Goal: Navigation & Orientation: Find specific page/section

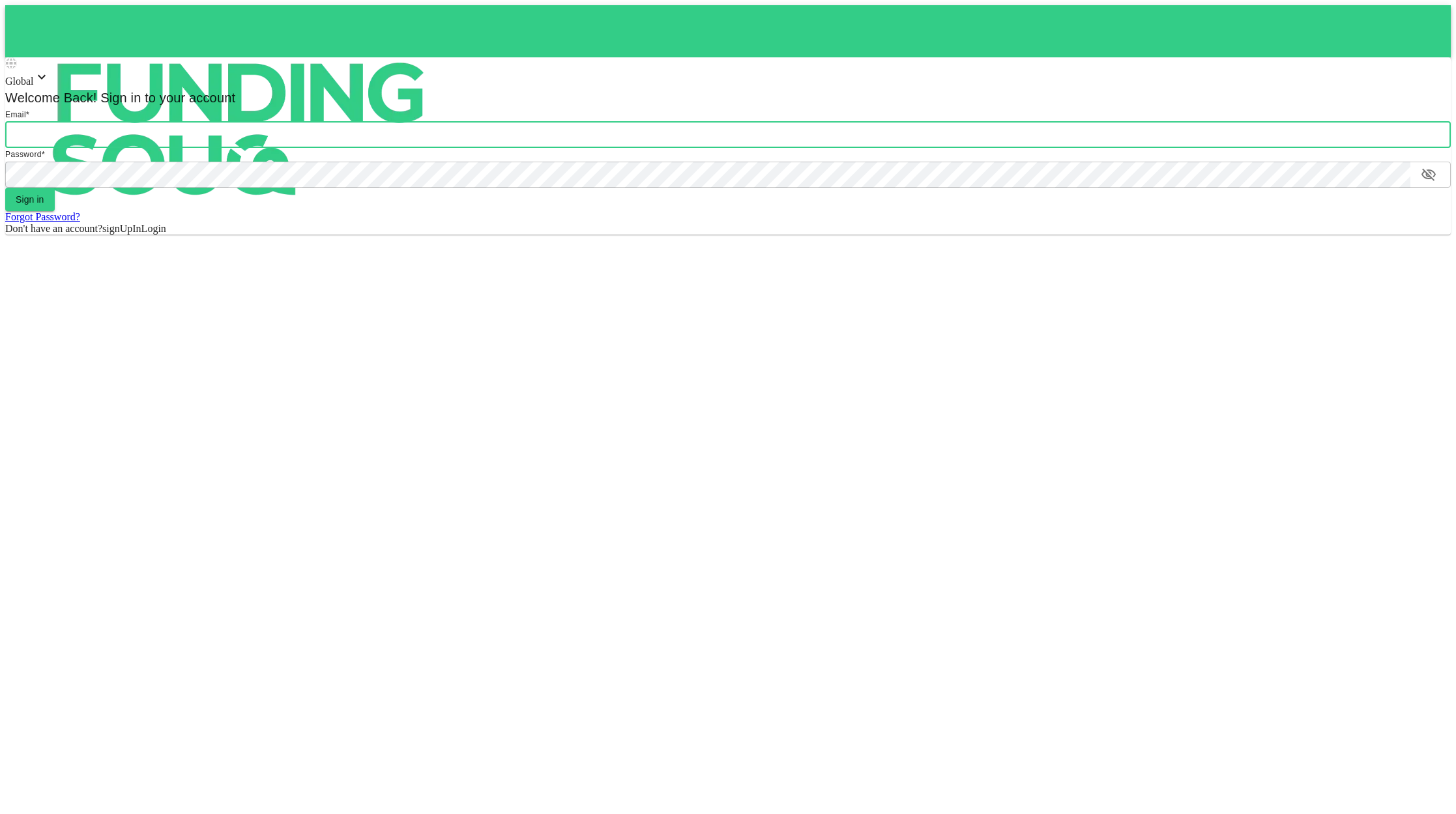
type input "[EMAIL_ADDRESS][DOMAIN_NAME]"
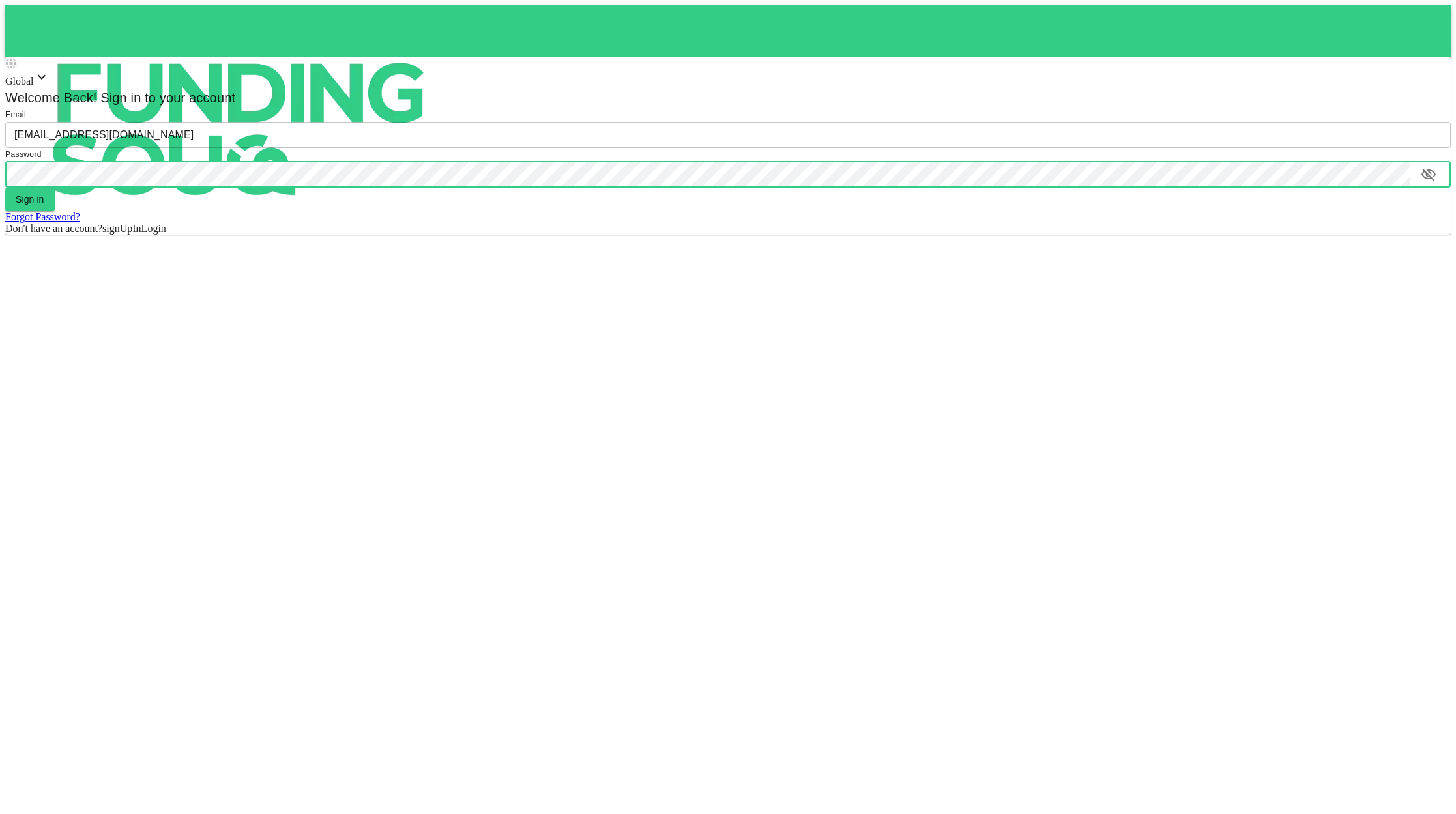
click at [42, 201] on button "Sign in" at bounding box center [30, 200] width 49 height 24
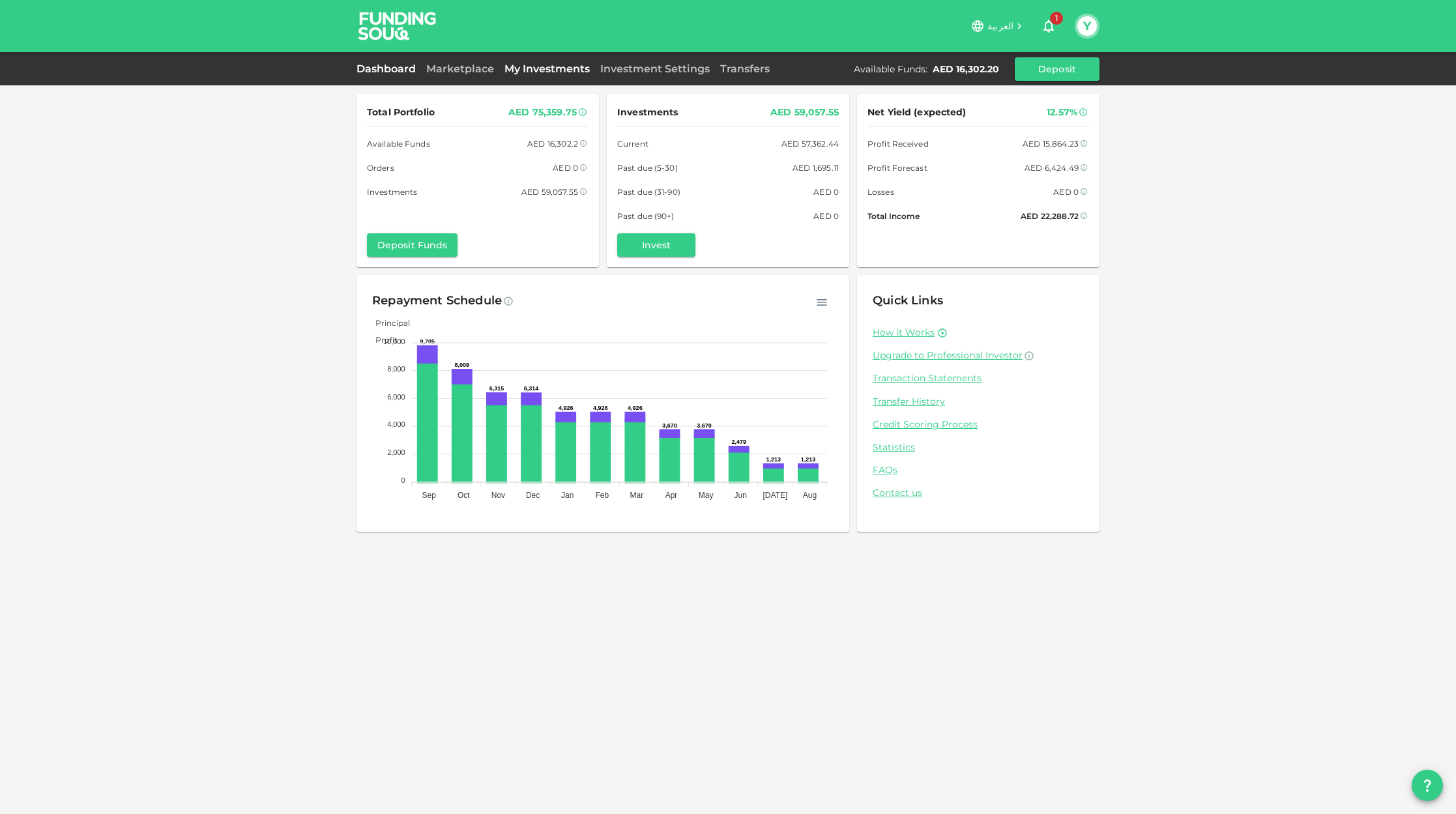
click at [577, 69] on link "My Investments" at bounding box center [547, 68] width 95 height 13
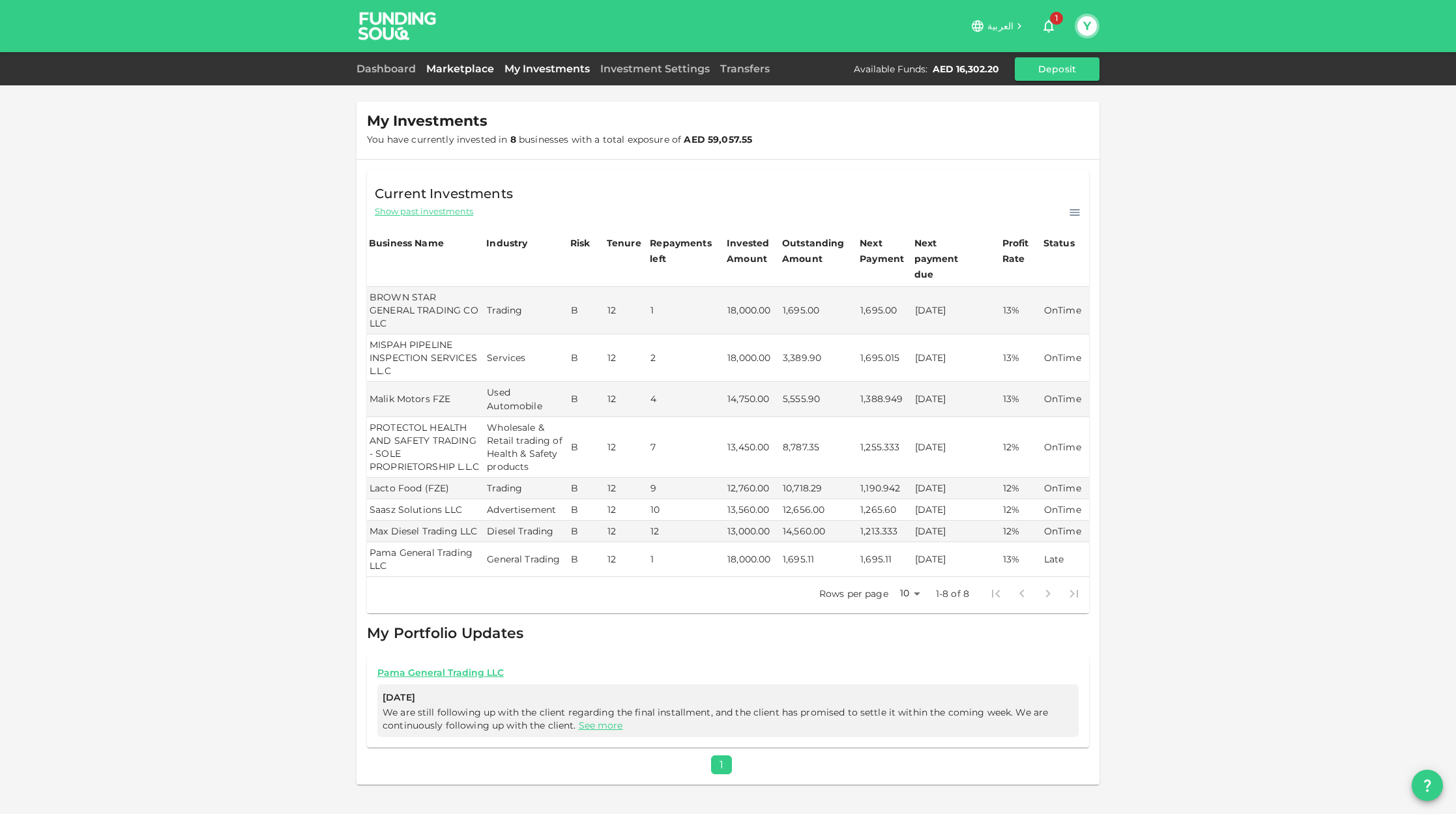
click at [475, 69] on link "Marketplace" at bounding box center [460, 68] width 78 height 13
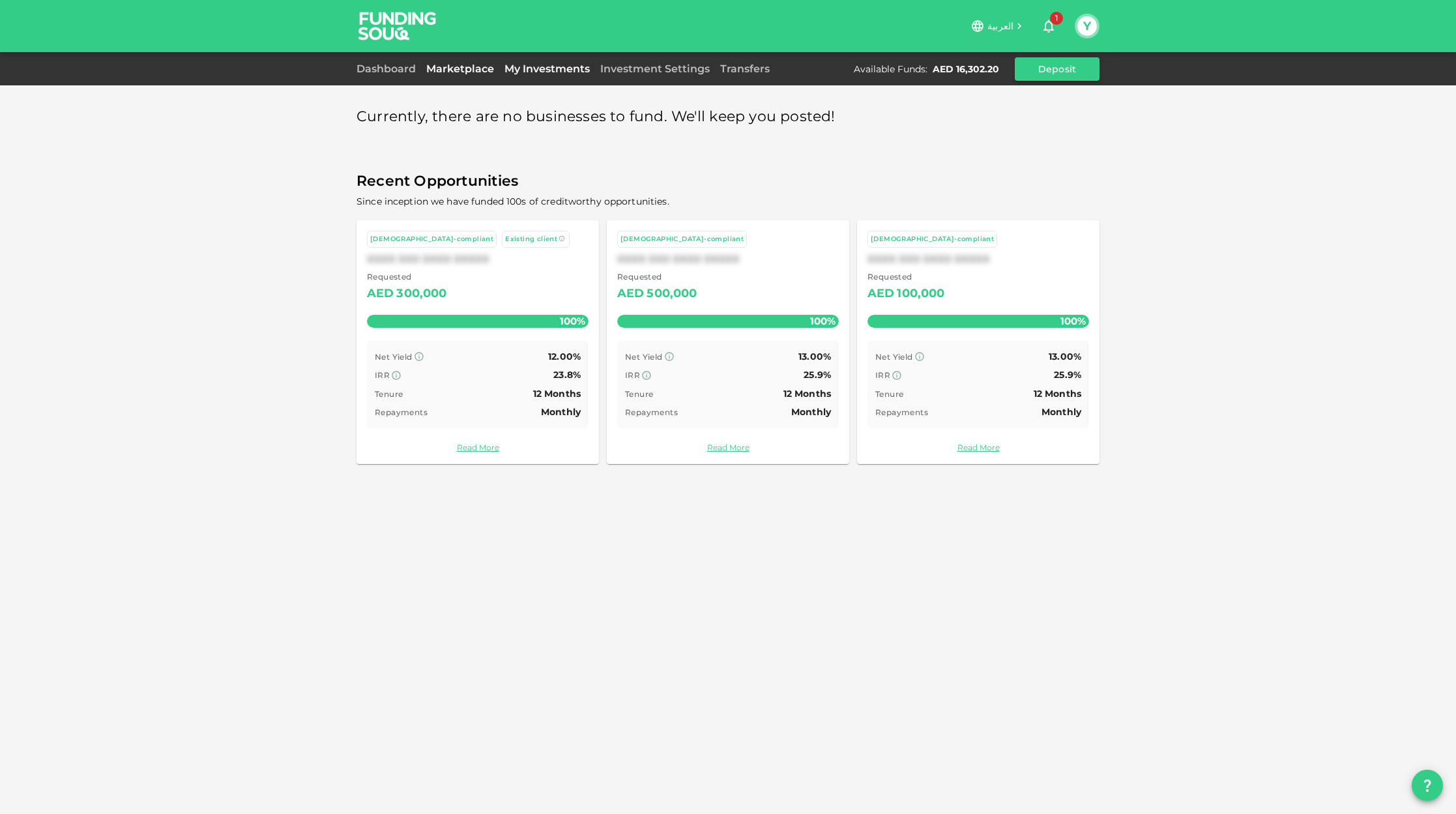
click at [532, 71] on link "My Investments" at bounding box center [547, 68] width 95 height 13
